Goal: Transaction & Acquisition: Purchase product/service

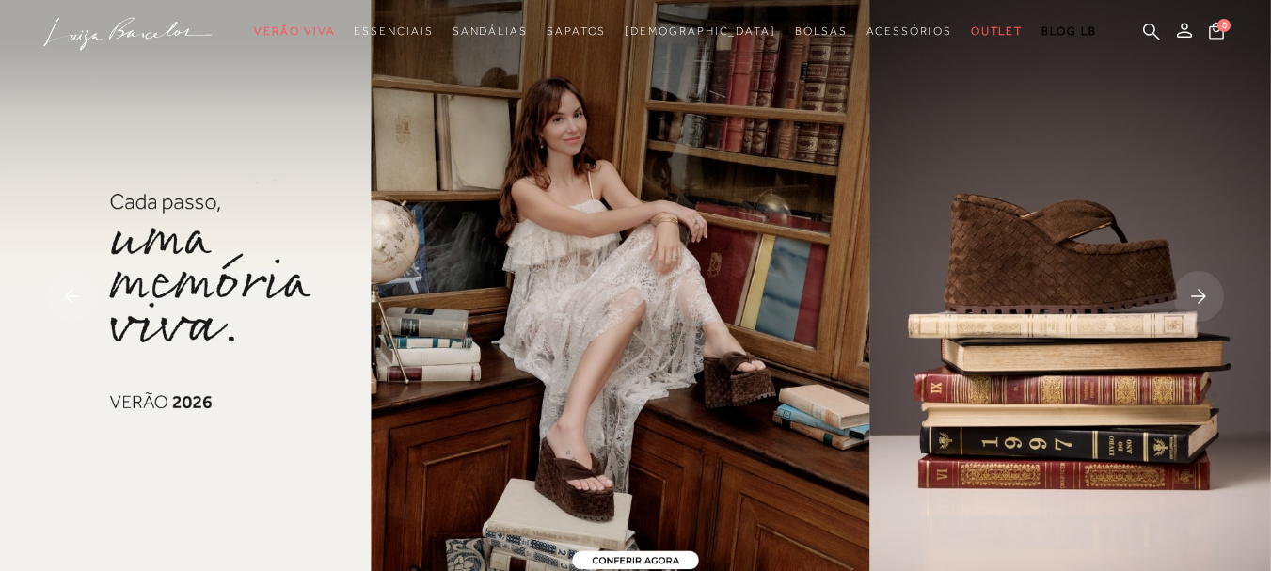
click at [772, 349] on div at bounding box center [635, 285] width 1271 height 571
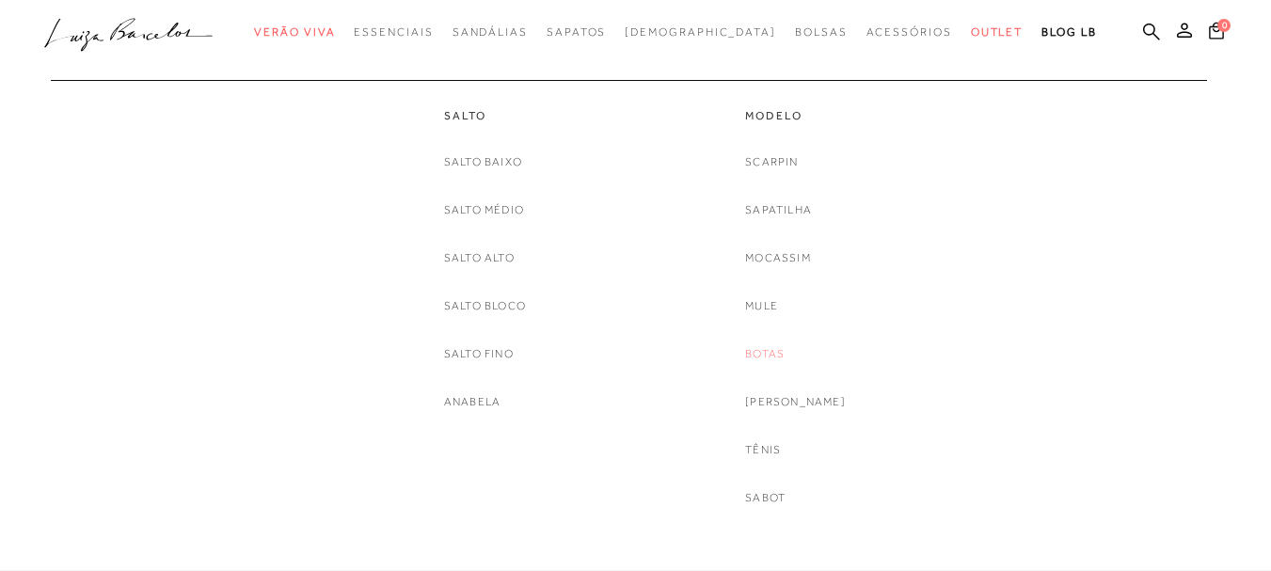
click at [784, 352] on link "Botas" at bounding box center [765, 354] width 40 height 20
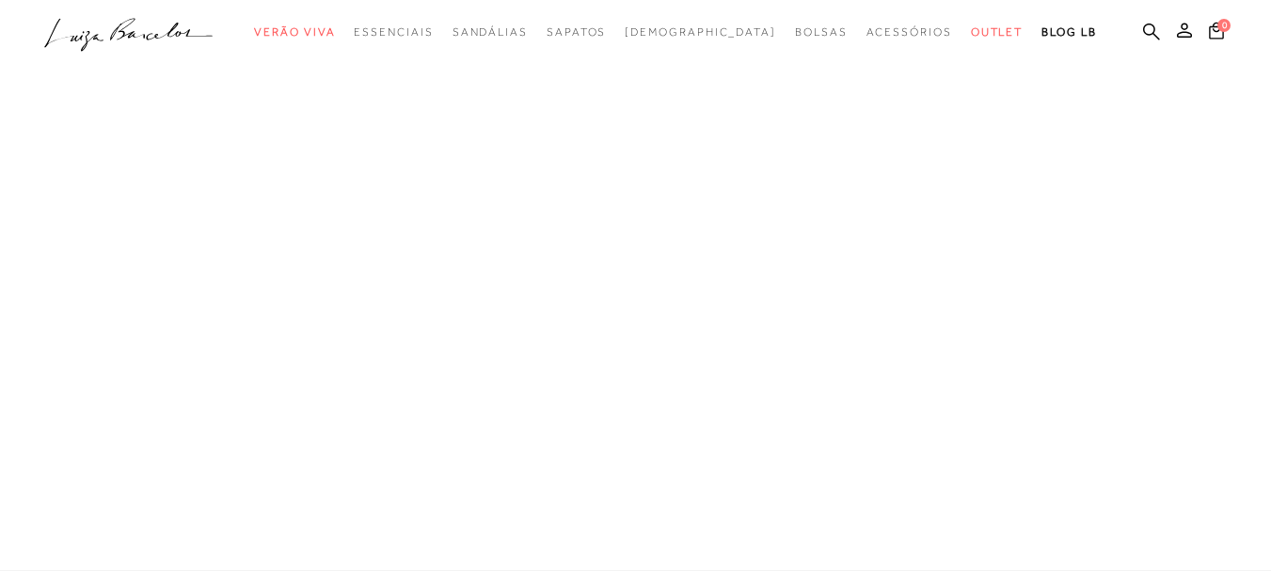
click at [784, 352] on div at bounding box center [635, 285] width 1271 height 571
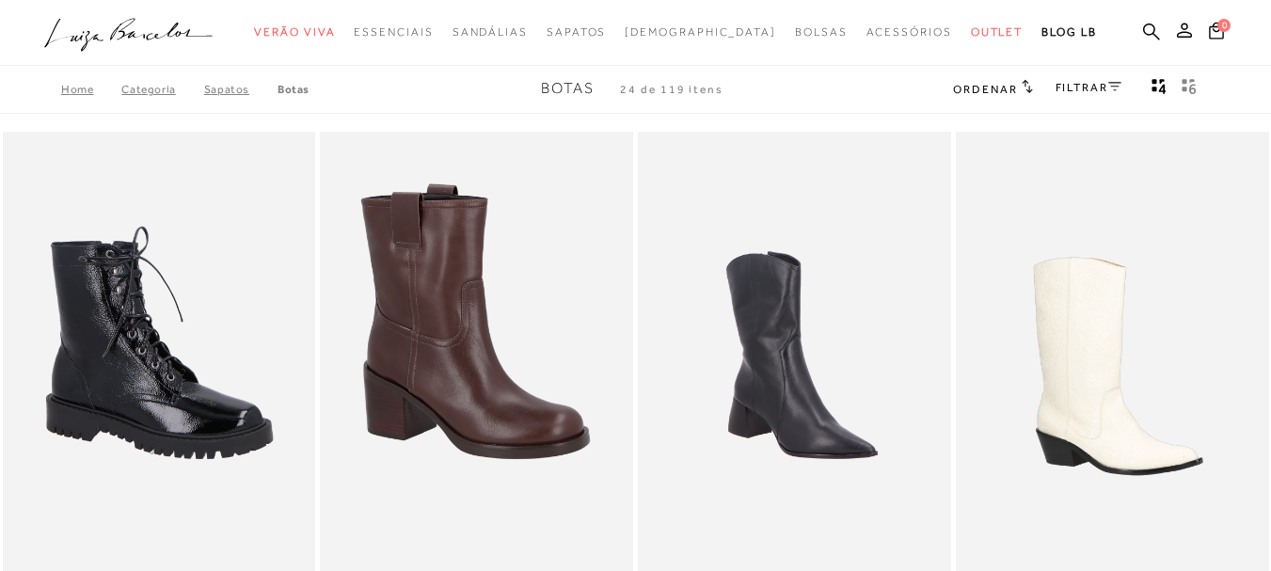
click at [1096, 81] on link "FILTRAR" at bounding box center [1089, 87] width 66 height 13
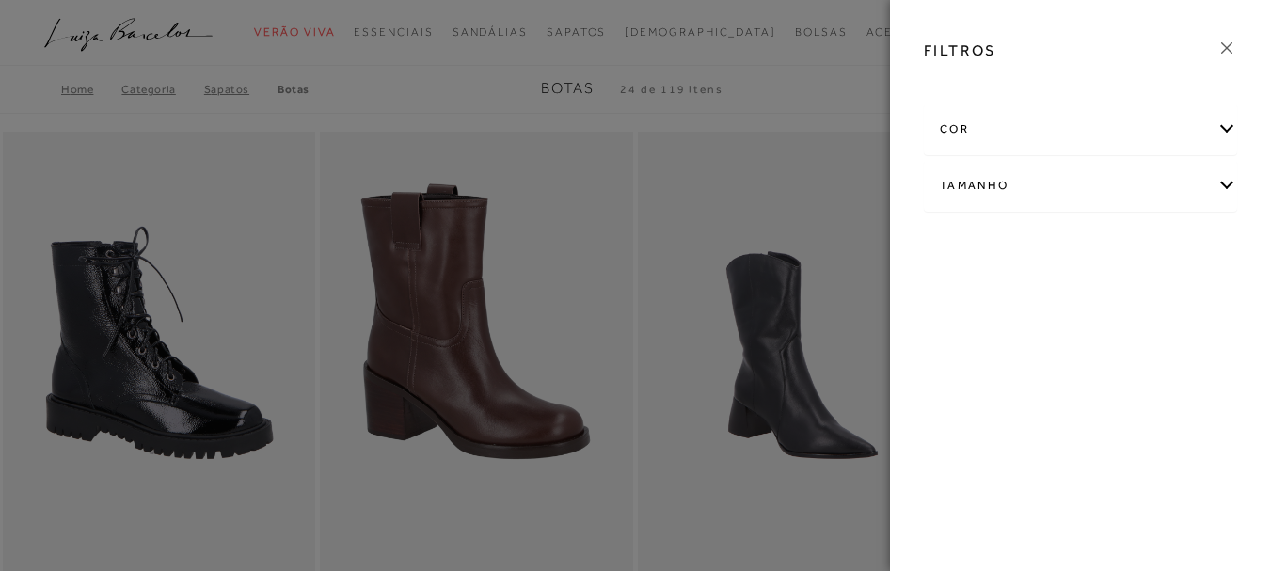
click at [1096, 81] on div at bounding box center [1080, 84] width 343 height 19
click at [1110, 90] on div at bounding box center [1080, 84] width 343 height 19
click at [1229, 183] on div "Tamanho" at bounding box center [1080, 186] width 311 height 50
click at [962, 308] on label "38" at bounding box center [961, 297] width 43 height 40
click at [955, 308] on input "38" at bounding box center [945, 299] width 19 height 19
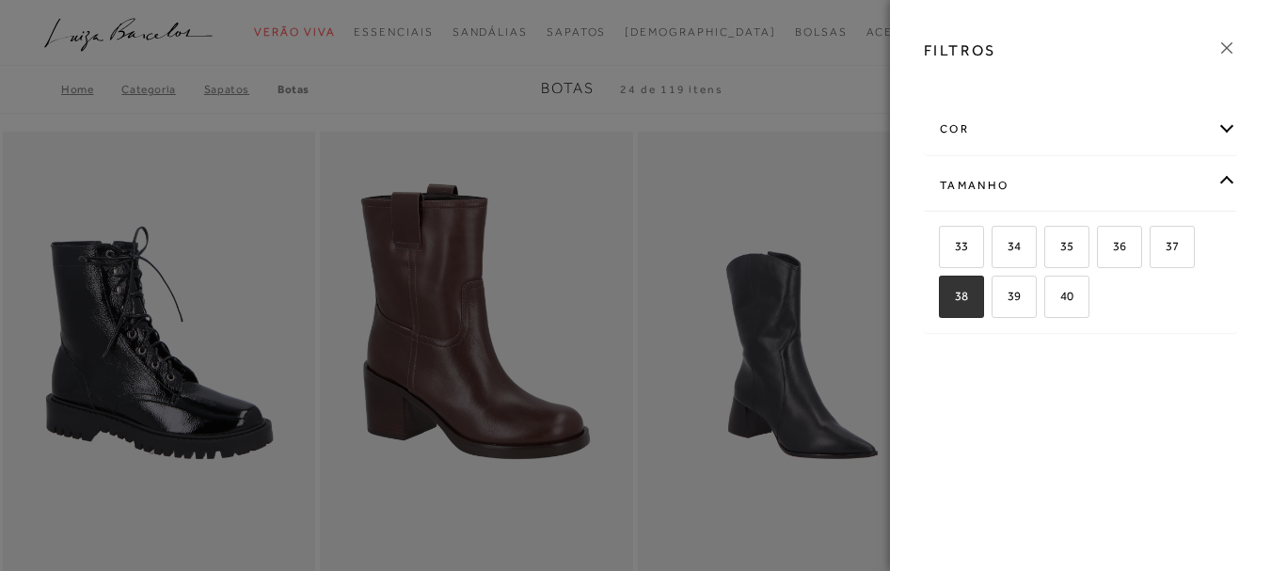
checkbox input "true"
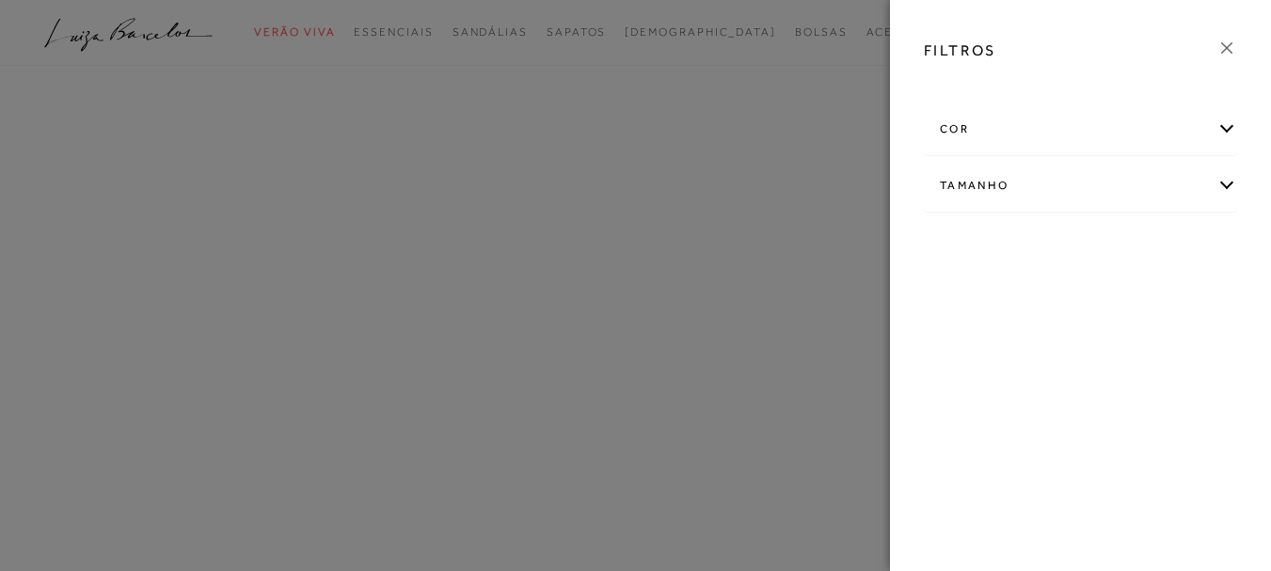
click at [951, 289] on div "FILTROS cor ANIMAL PRINT" at bounding box center [1080, 285] width 381 height 571
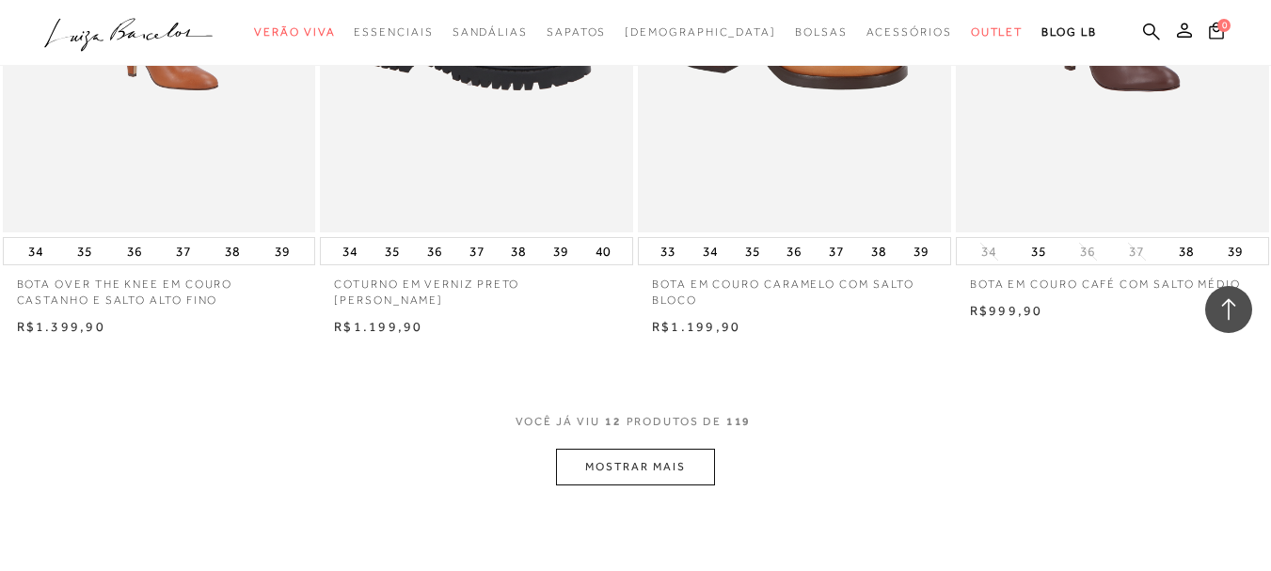
scroll to position [1581, 0]
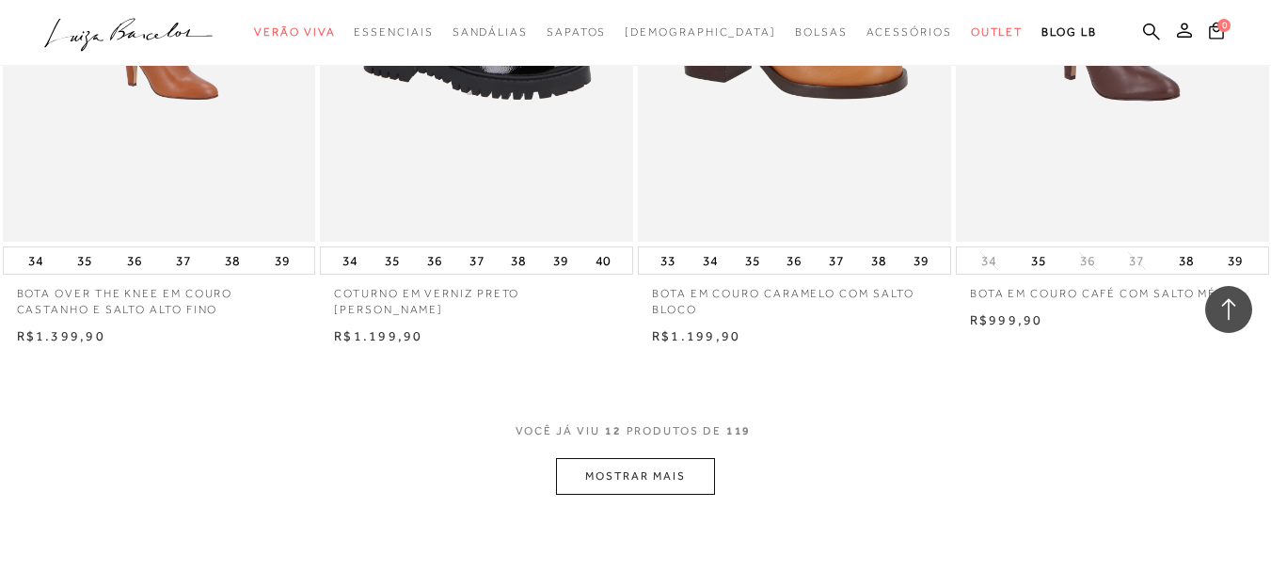
click at [615, 488] on button "MOSTRAR MAIS" at bounding box center [635, 476] width 158 height 37
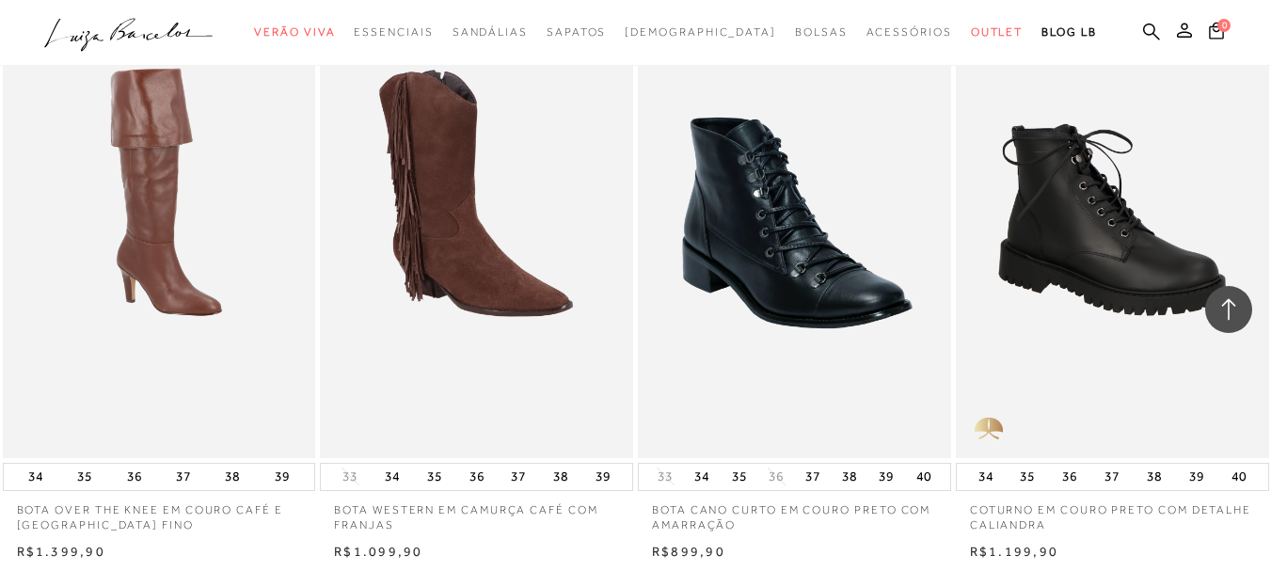
scroll to position [1920, 0]
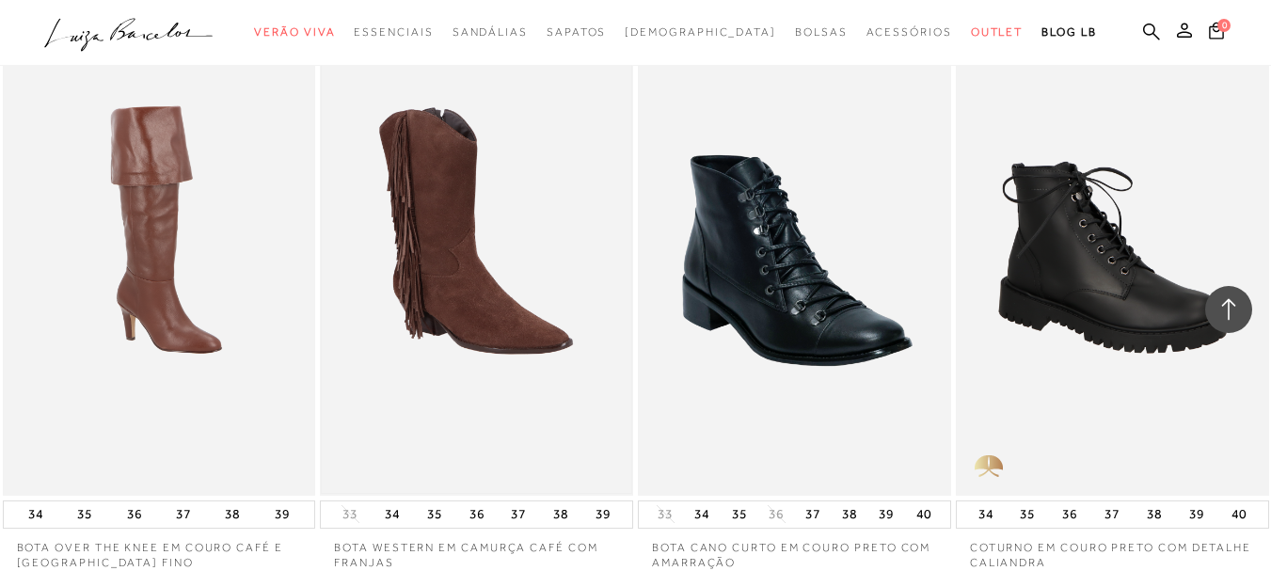
click at [424, 291] on img at bounding box center [477, 260] width 310 height 464
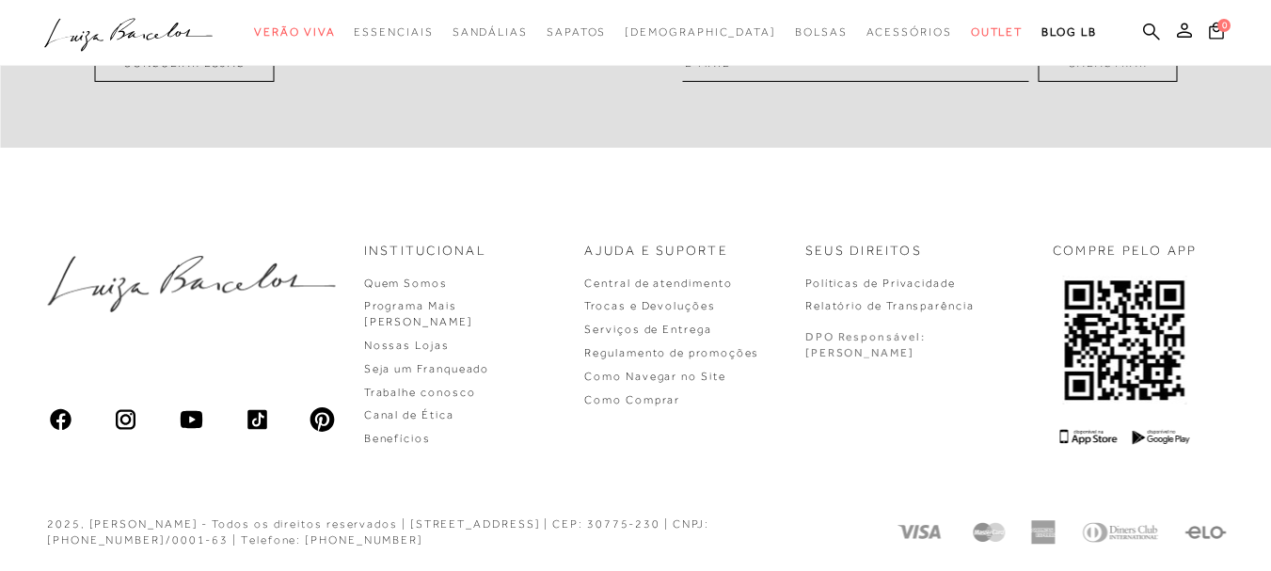
click at [424, 291] on div "Institucional Quem Somos Programa Mais Luiza Nossas Lojas" at bounding box center [635, 344] width 1271 height 299
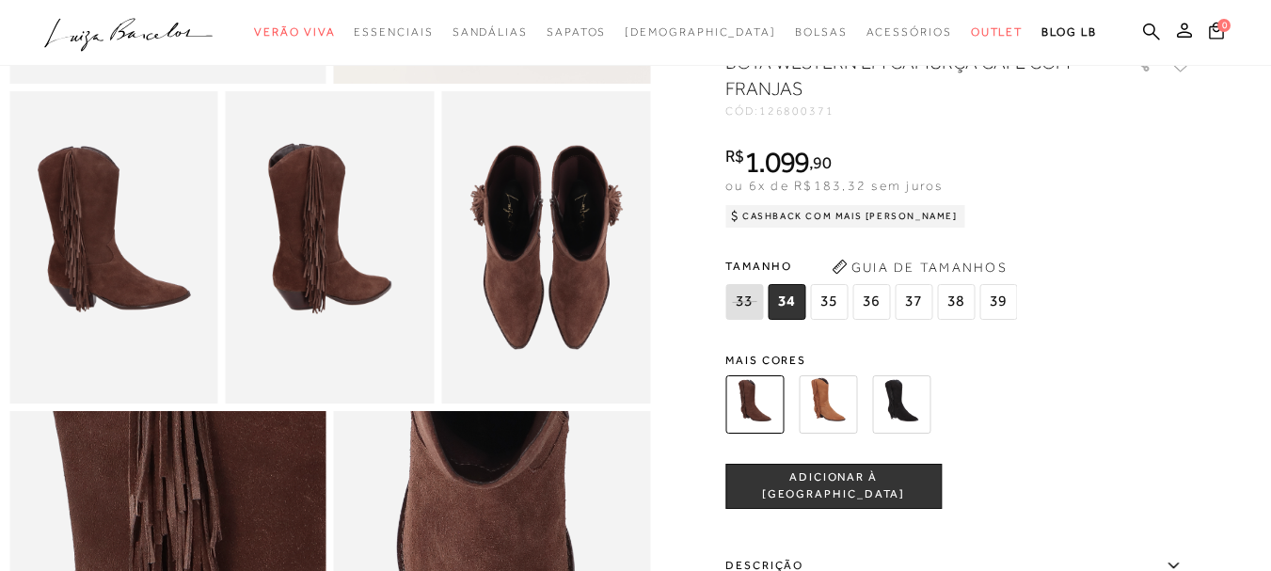
scroll to position [537, 0]
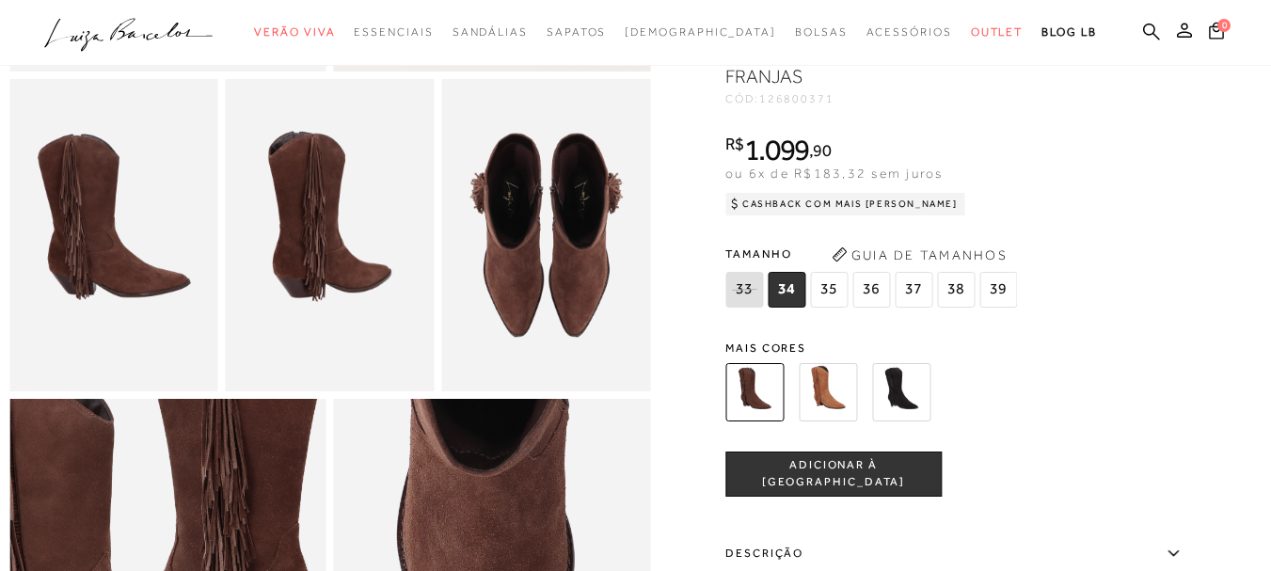
click at [833, 408] on img at bounding box center [828, 392] width 58 height 58
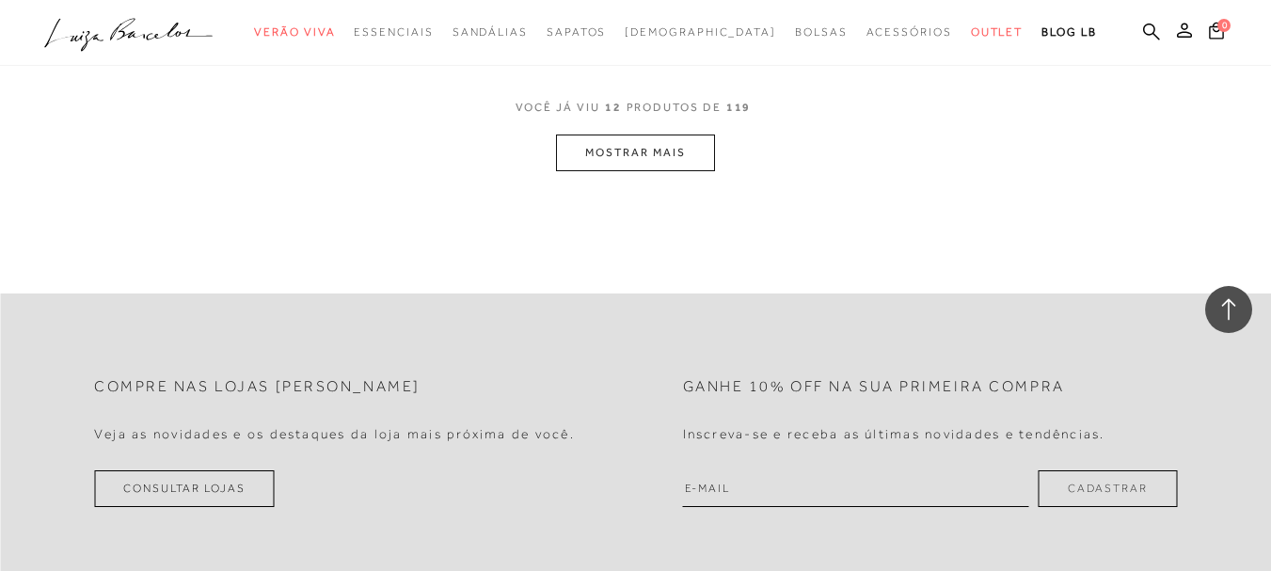
scroll to position [1920, 0]
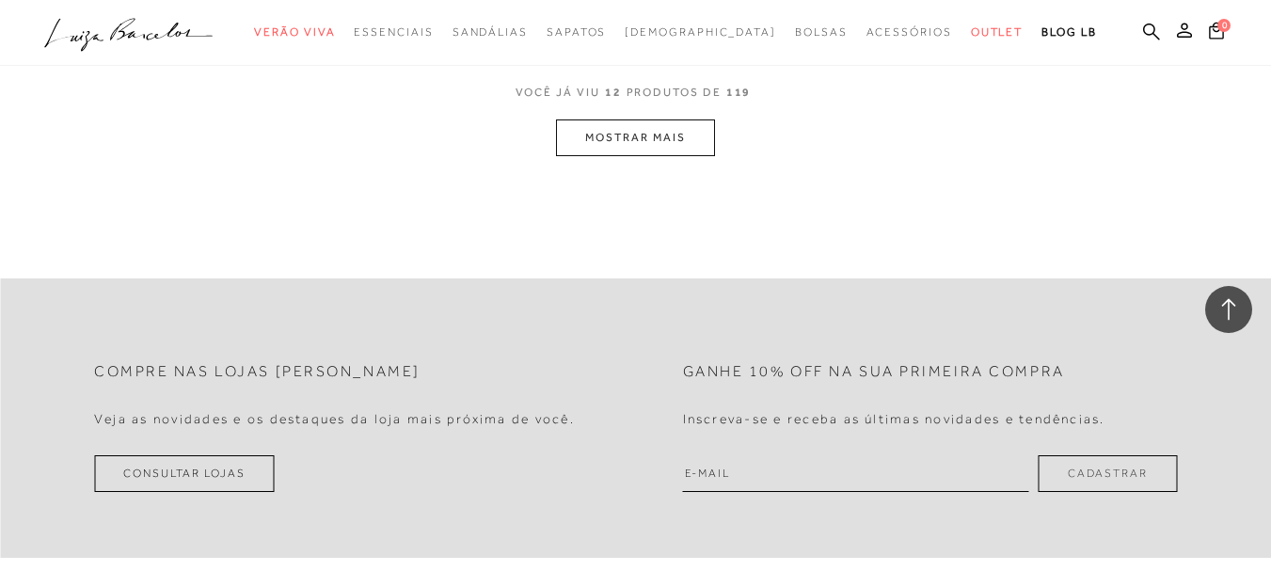
click at [675, 146] on button "MOSTRAR MAIS" at bounding box center [635, 138] width 158 height 37
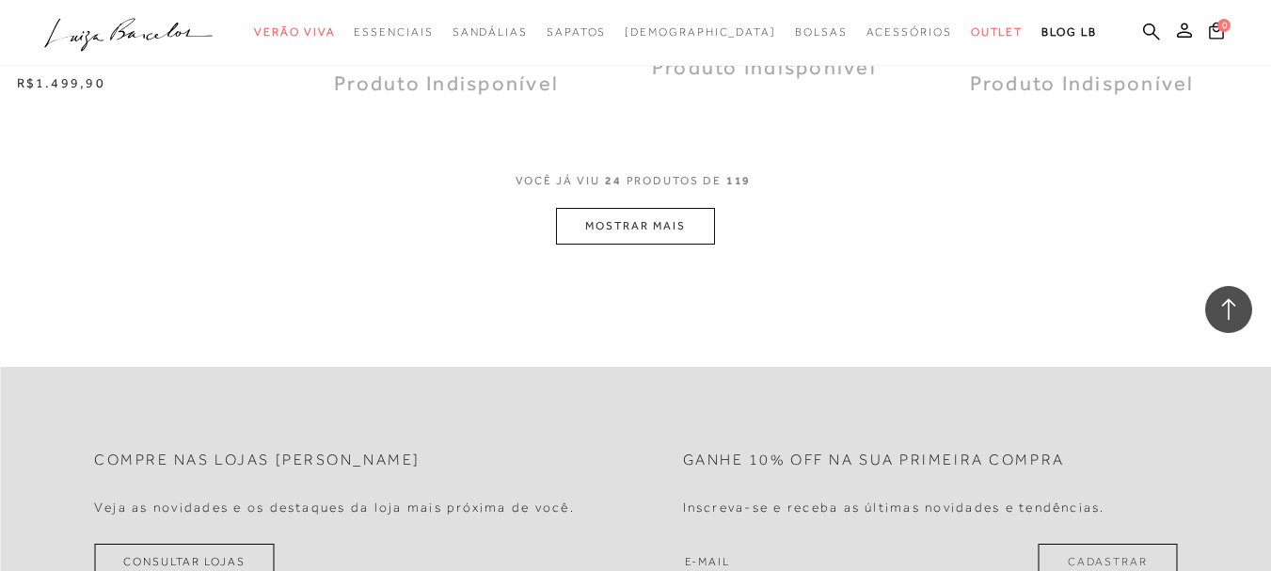
scroll to position [3613, 0]
click at [649, 222] on button "MOSTRAR MAIS" at bounding box center [635, 223] width 158 height 37
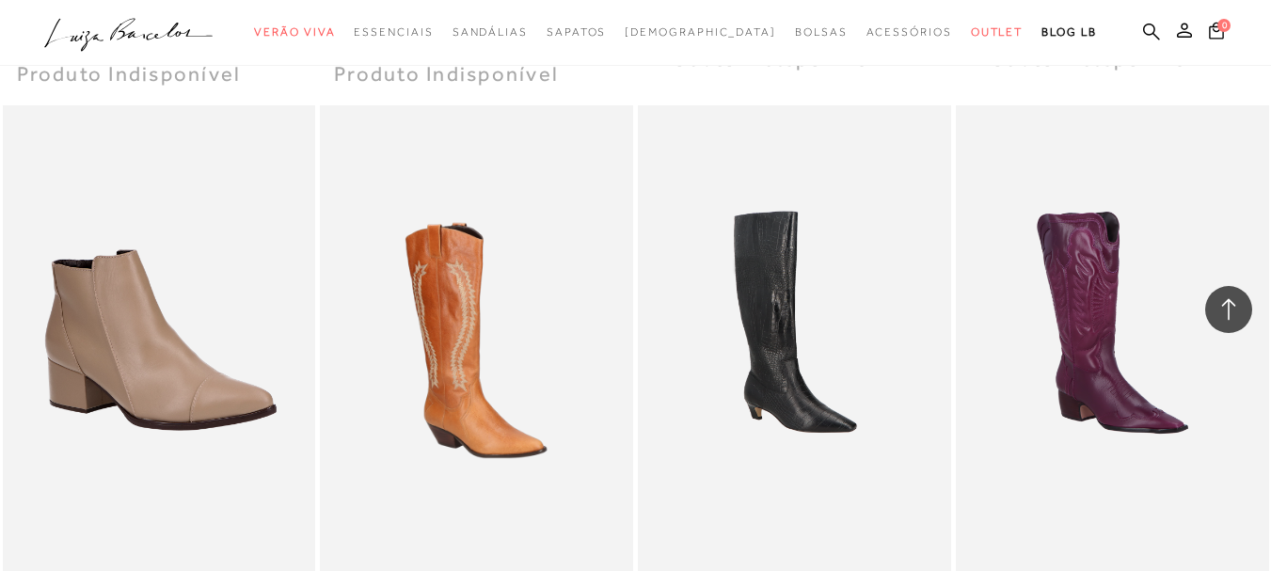
scroll to position [5081, 0]
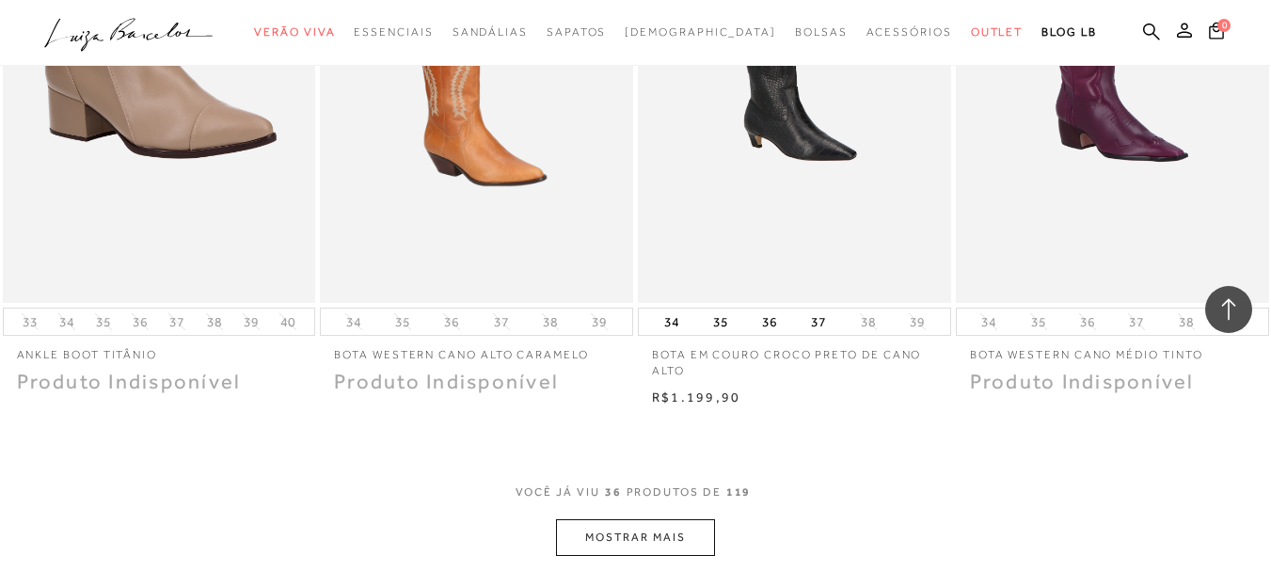
click at [634, 538] on button "MOSTRAR MAIS" at bounding box center [635, 537] width 158 height 37
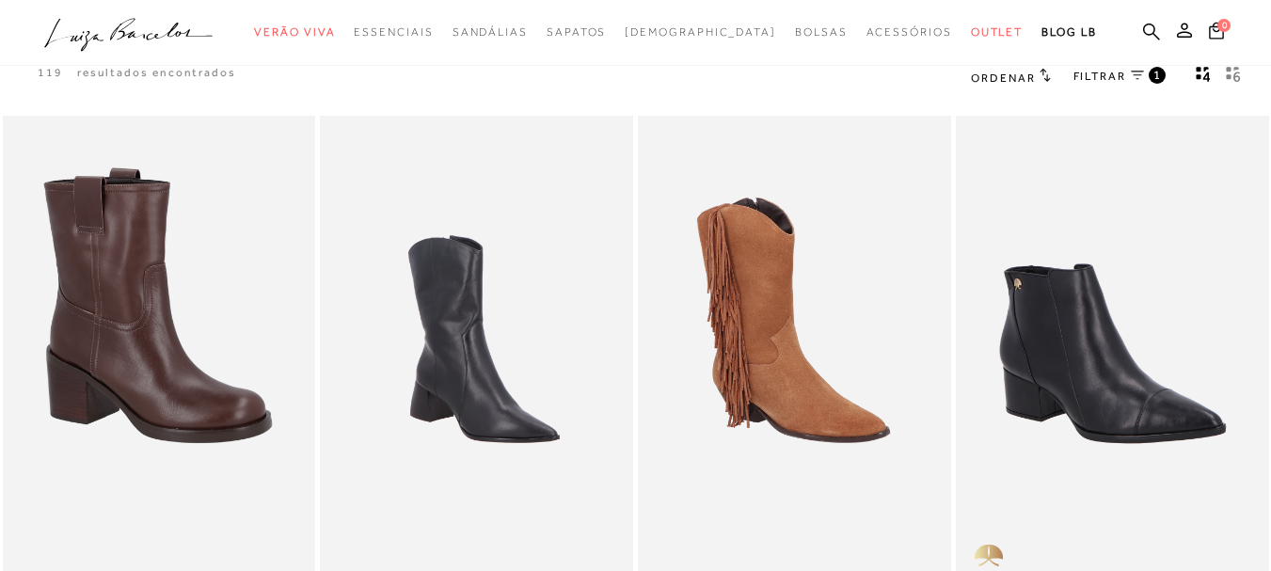
scroll to position [0, 0]
